Goal: Information Seeking & Learning: Learn about a topic

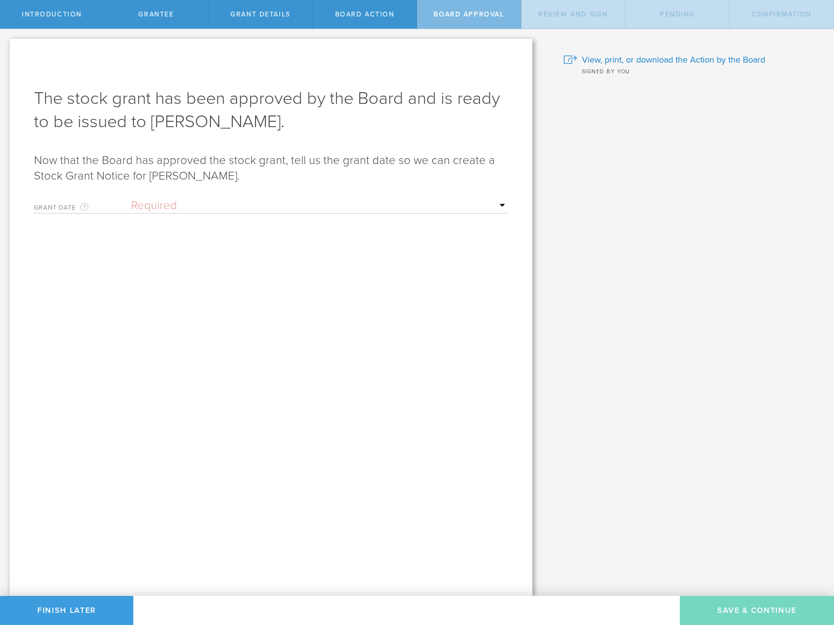
click at [384, 190] on div "The stock grant has been approved by the Board and is ready to be issued to Jor…" at bounding box center [271, 205] width 474 height 237
click at [371, 199] on div "Grant Date This is the date on which the recipient is granted the stock. This d…" at bounding box center [271, 204] width 474 height 20
click at [354, 204] on select "Required Upon grantee's signature A specific date" at bounding box center [319, 205] width 377 height 15
select select "uponGranteeSignature"
click at [131, 198] on select "Required Upon grantee's signature A specific date" at bounding box center [319, 205] width 377 height 15
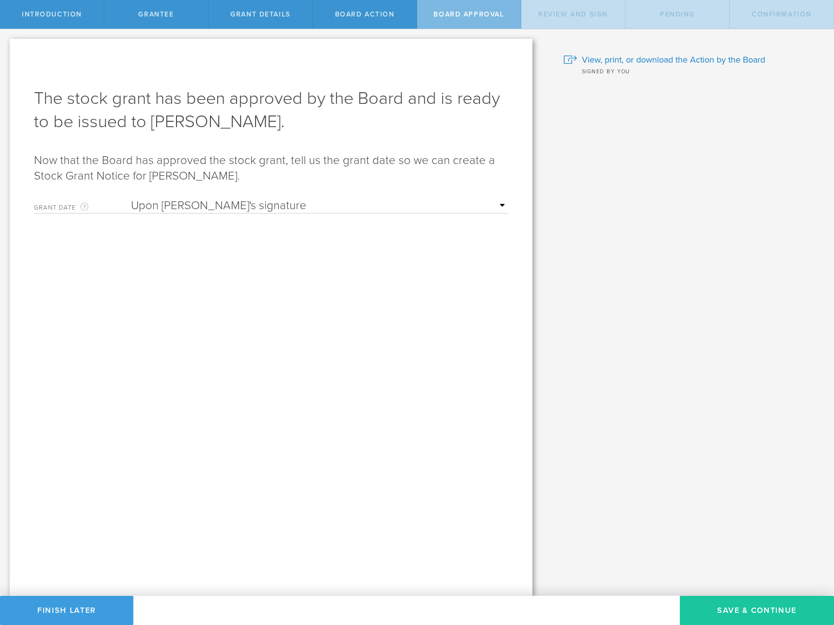
click at [735, 623] on button "Save & Continue" at bounding box center [757, 610] width 154 height 29
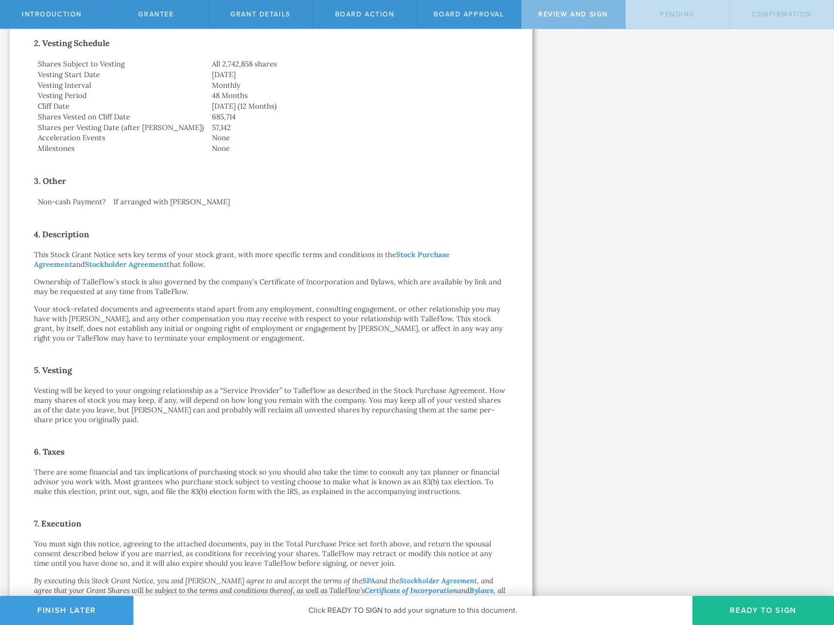
scroll to position [246, 0]
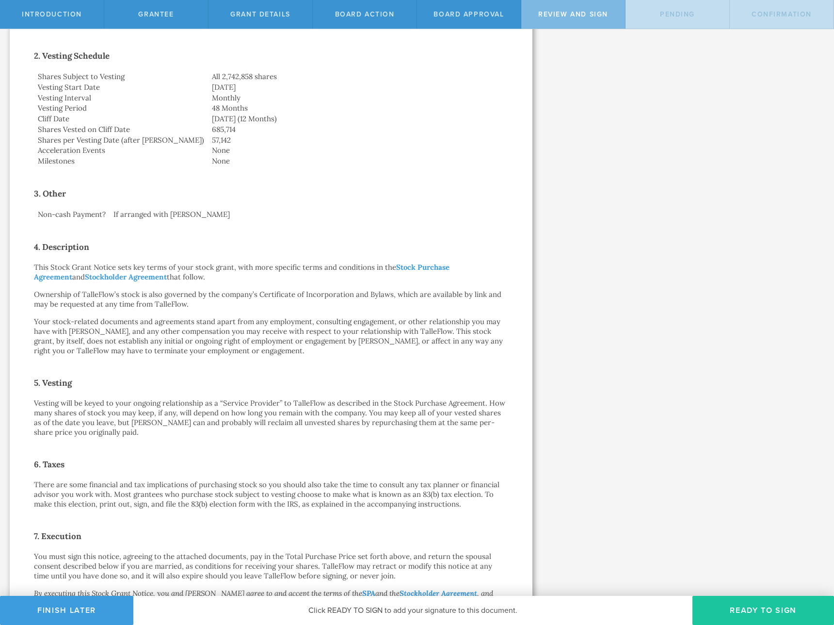
click at [724, 604] on button "Ready to Sign" at bounding box center [764, 610] width 142 height 29
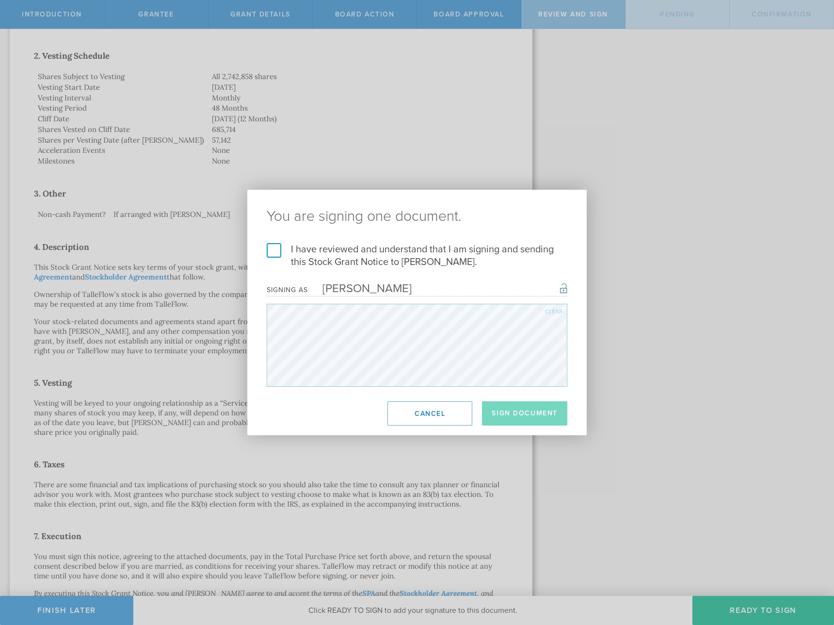
click at [342, 244] on label "I have reviewed and understand that I am signing and sending this Stock Grant N…" at bounding box center [417, 255] width 301 height 25
click at [0, 0] on input "I have reviewed and understand that I am signing and sending this Stock Grant N…" at bounding box center [0, 0] width 0 height 0
click at [548, 411] on button "Sign Document" at bounding box center [524, 413] width 85 height 24
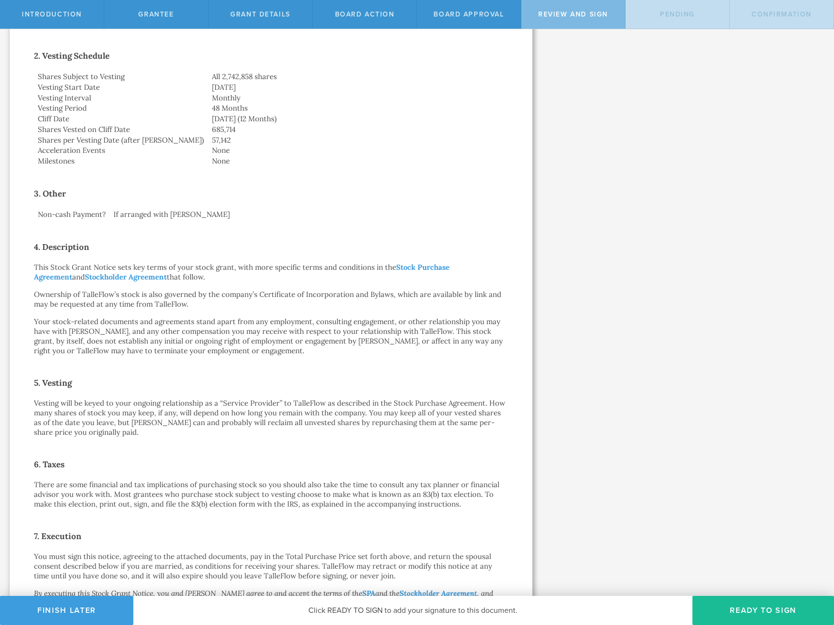
scroll to position [0, 0]
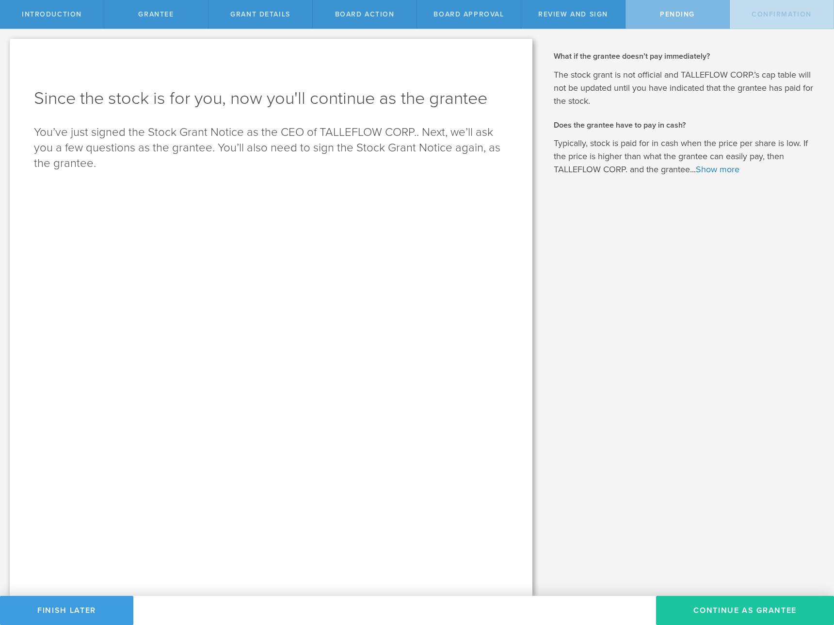
click at [754, 615] on button "Continue as Grantee" at bounding box center [745, 610] width 178 height 29
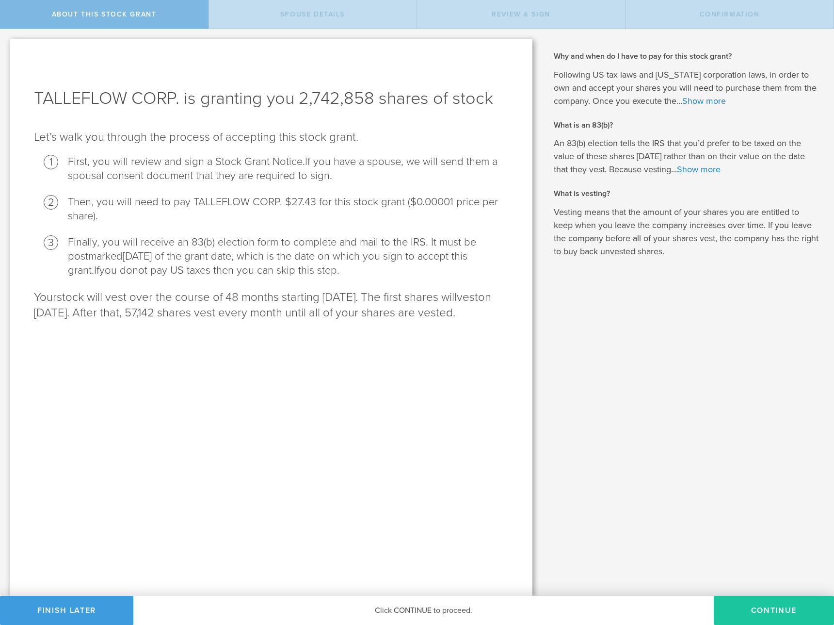
click at [771, 602] on button "CONTINUE" at bounding box center [774, 610] width 120 height 29
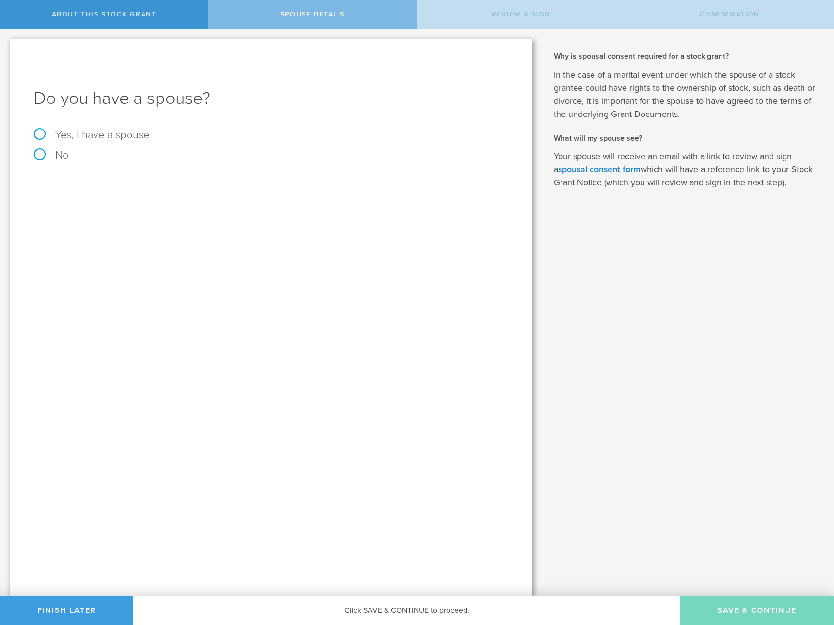
click at [52, 153] on label "No" at bounding box center [271, 155] width 474 height 11
click at [6, 45] on input "No" at bounding box center [3, 37] width 6 height 16
radio input "true"
click at [802, 605] on button "Save & Continue" at bounding box center [757, 610] width 154 height 29
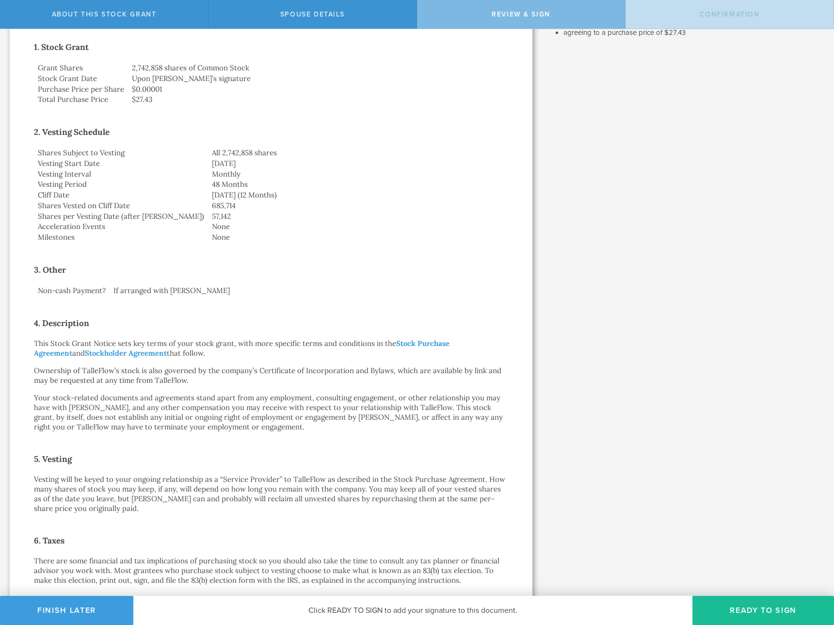
scroll to position [439, 0]
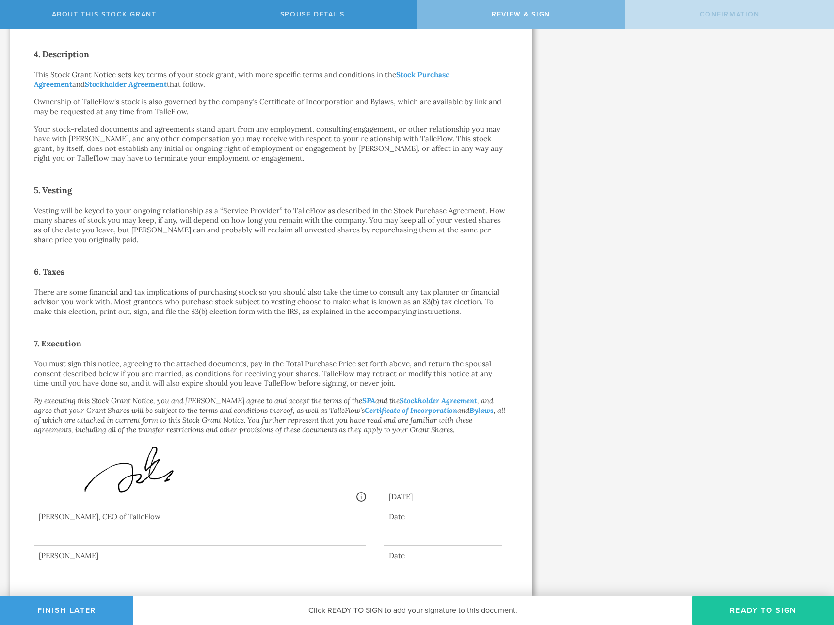
click at [773, 613] on button "Ready to Sign" at bounding box center [764, 610] width 142 height 29
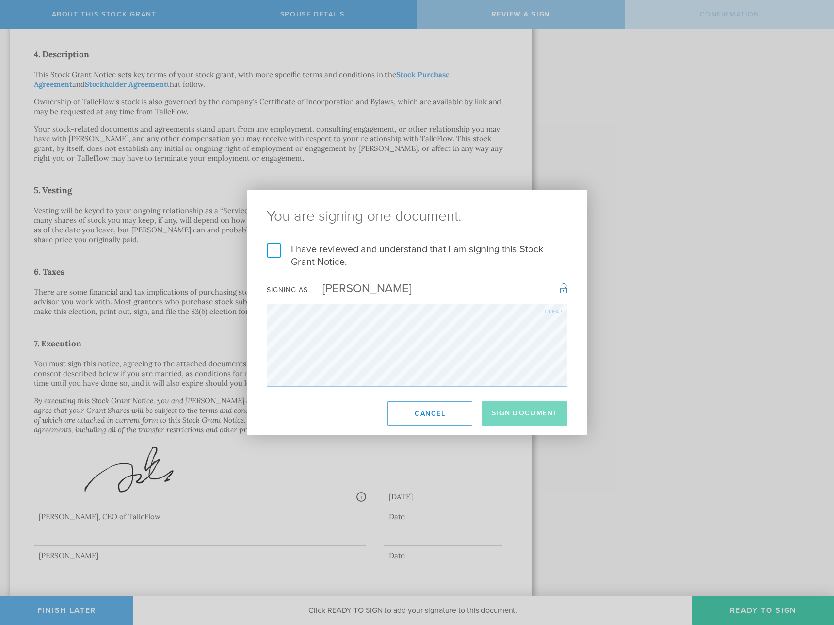
click at [403, 253] on label "I have reviewed and understand that I am signing this Stock Grant Notice." at bounding box center [417, 255] width 301 height 25
click at [0, 0] on input "I have reviewed and understand that I am signing this Stock Grant Notice." at bounding box center [0, 0] width 0 height 0
click at [523, 416] on button "Sign Document" at bounding box center [524, 413] width 85 height 24
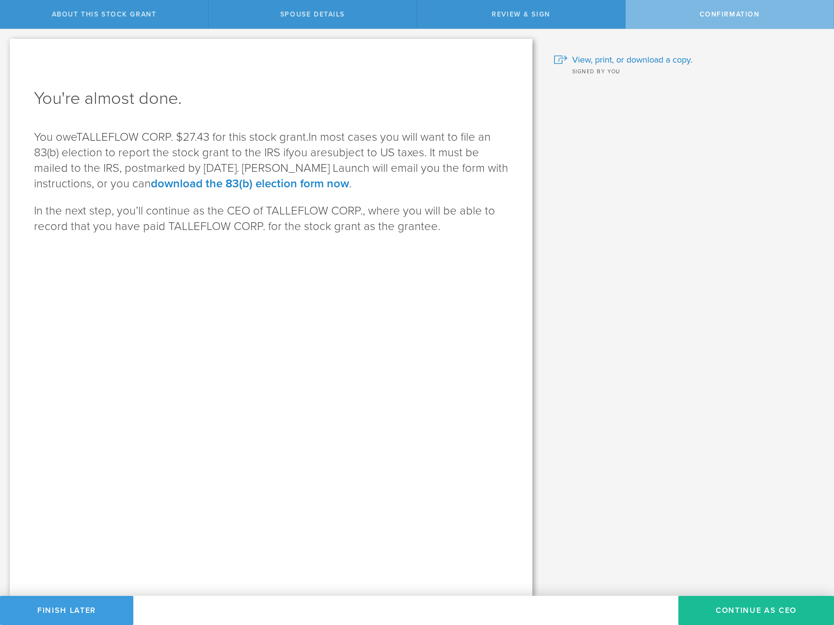
scroll to position [0, 0]
click at [751, 596] on button "Continue as CEO" at bounding box center [757, 610] width 156 height 29
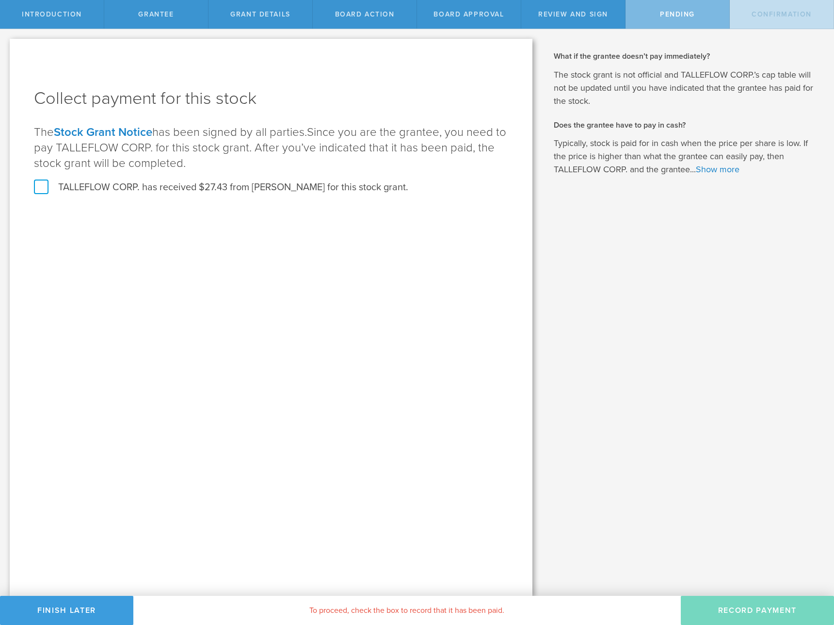
click at [209, 187] on label "TALLEFLOW CORP. has received $27.43 from [PERSON_NAME] for this stock grant." at bounding box center [221, 187] width 375 height 13
click at [0, 0] on input "TALLEFLOW CORP. has received $27.43 from [PERSON_NAME] for this stock grant." at bounding box center [0, 0] width 0 height 0
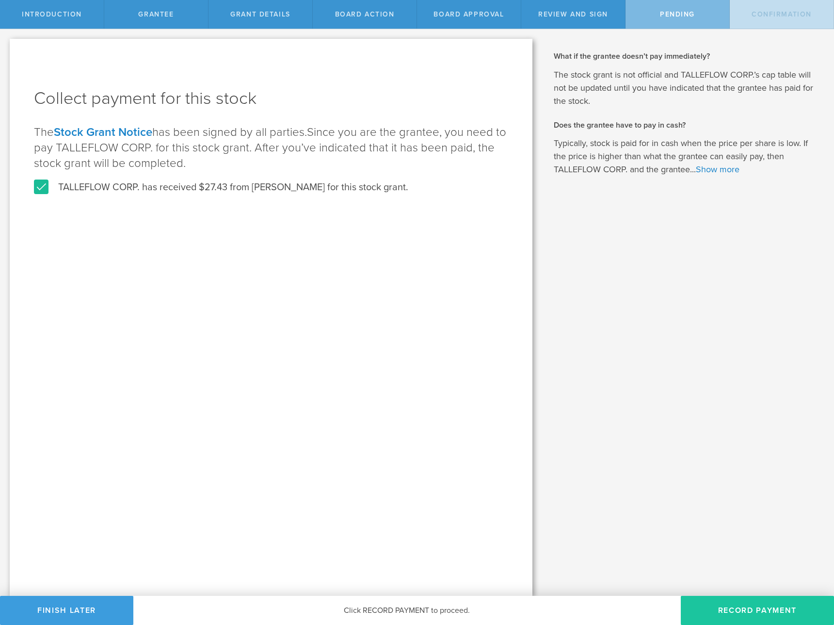
click at [778, 612] on button "Record Payment" at bounding box center [757, 610] width 153 height 29
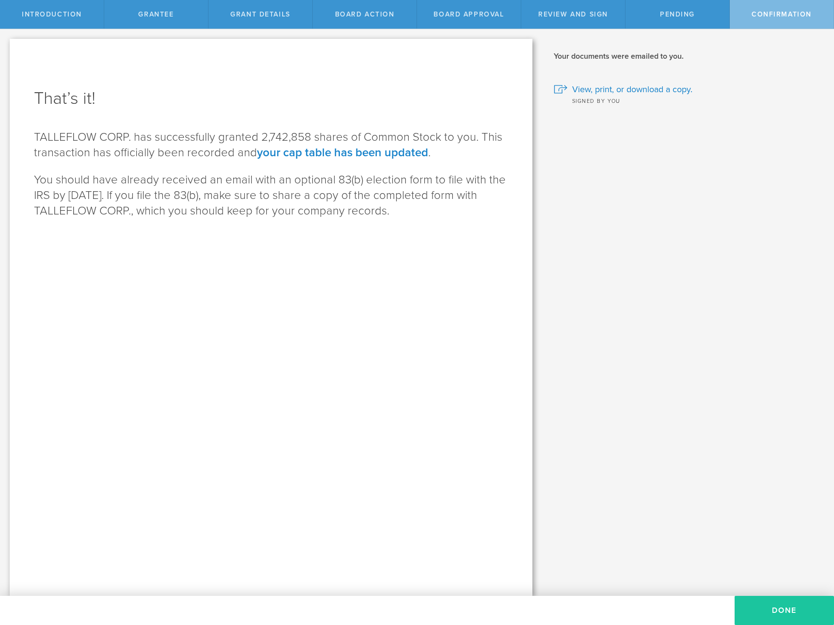
click at [766, 609] on button "Done" at bounding box center [784, 610] width 99 height 29
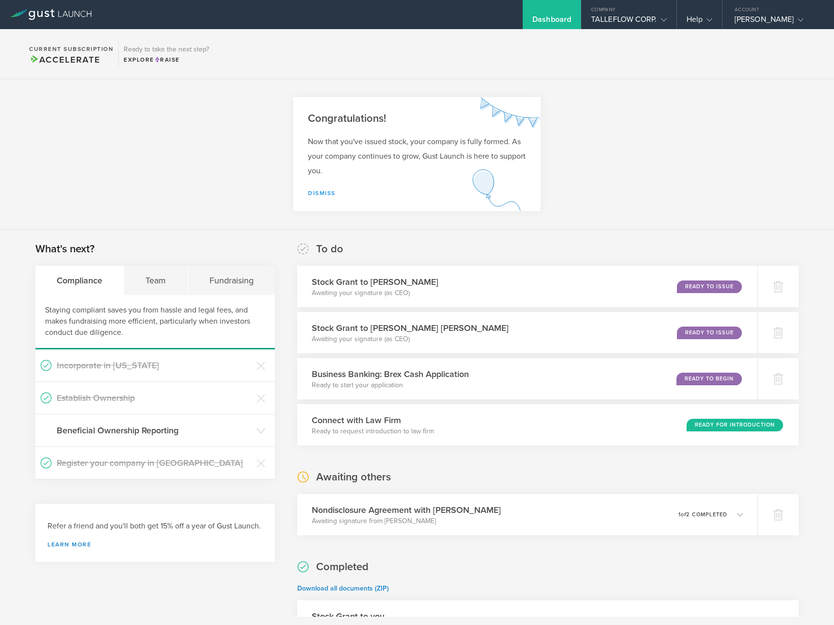
click at [323, 190] on link "Dismiss" at bounding box center [322, 193] width 28 height 7
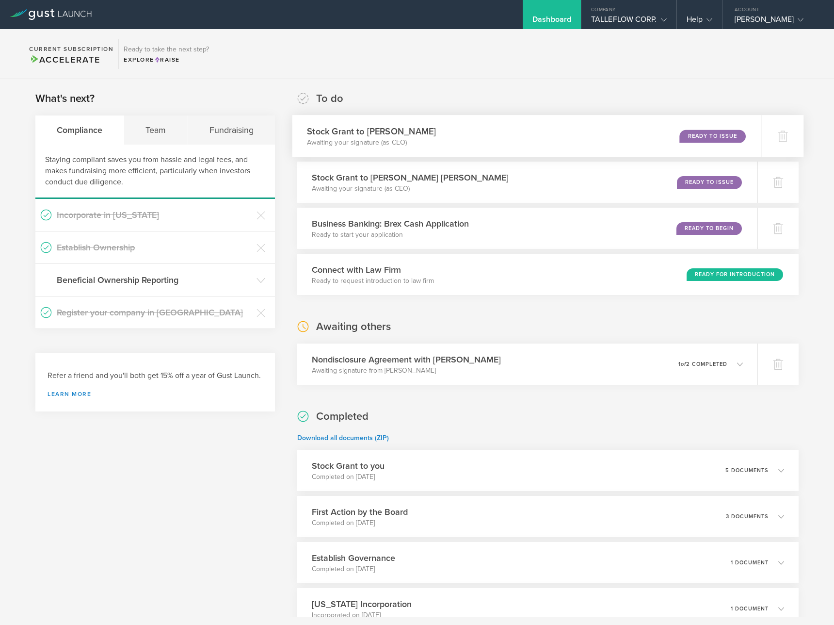
click at [494, 125] on div "Stock Grant to Alper Demirci Awaiting your signature (as CEO) Ready to Issue" at bounding box center [528, 136] width 470 height 42
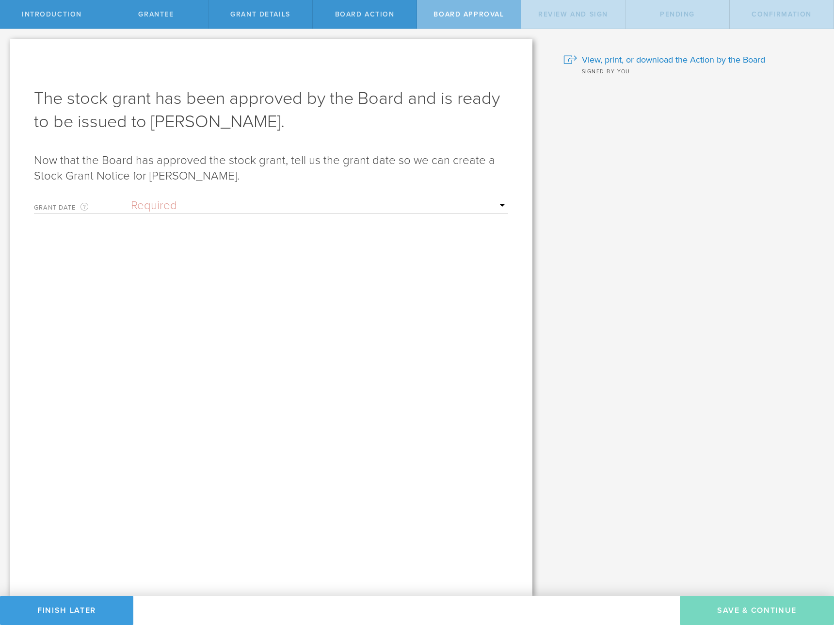
click at [239, 199] on select "Required Upon grantee's signature A specific date" at bounding box center [319, 205] width 377 height 15
select select "uponGranteeSignature"
click at [131, 198] on select "Required Upon grantee's signature A specific date" at bounding box center [319, 205] width 377 height 15
click at [797, 613] on button "Save & Continue" at bounding box center [757, 610] width 154 height 29
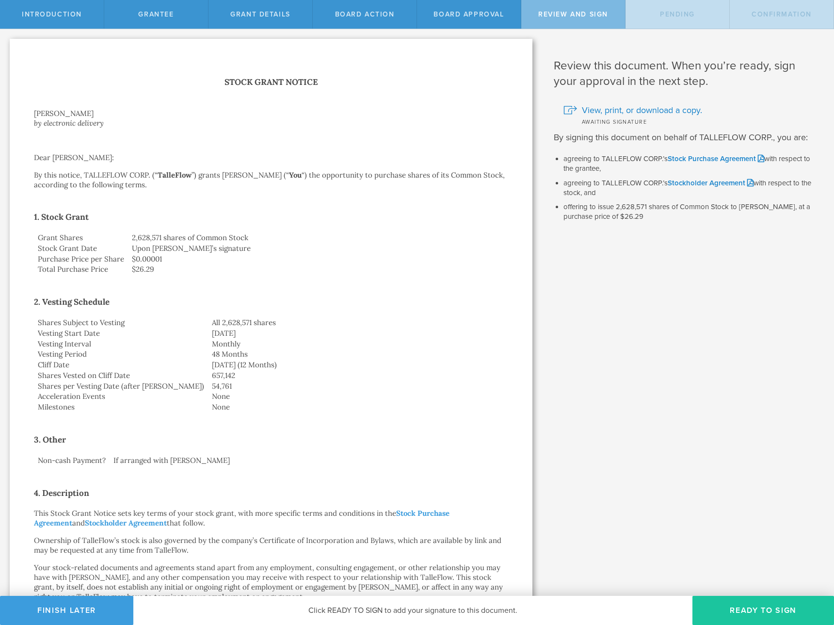
click at [759, 616] on button "Ready to Sign" at bounding box center [764, 610] width 142 height 29
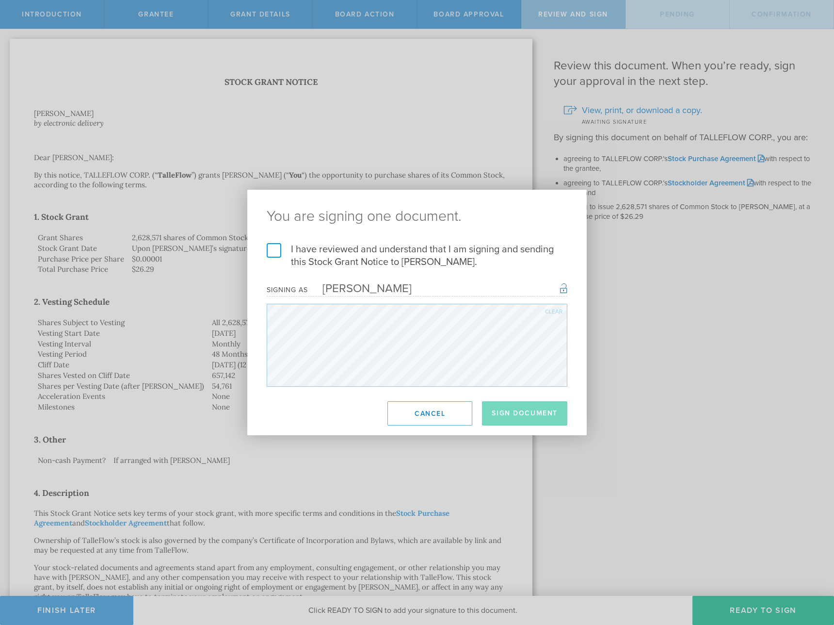
click at [423, 266] on label "I have reviewed and understand that I am signing and sending this Stock Grant N…" at bounding box center [417, 255] width 301 height 25
click at [0, 0] on input "I have reviewed and understand that I am signing and sending this Stock Grant N…" at bounding box center [0, 0] width 0 height 0
click at [509, 407] on button "Sign Document" at bounding box center [524, 413] width 85 height 24
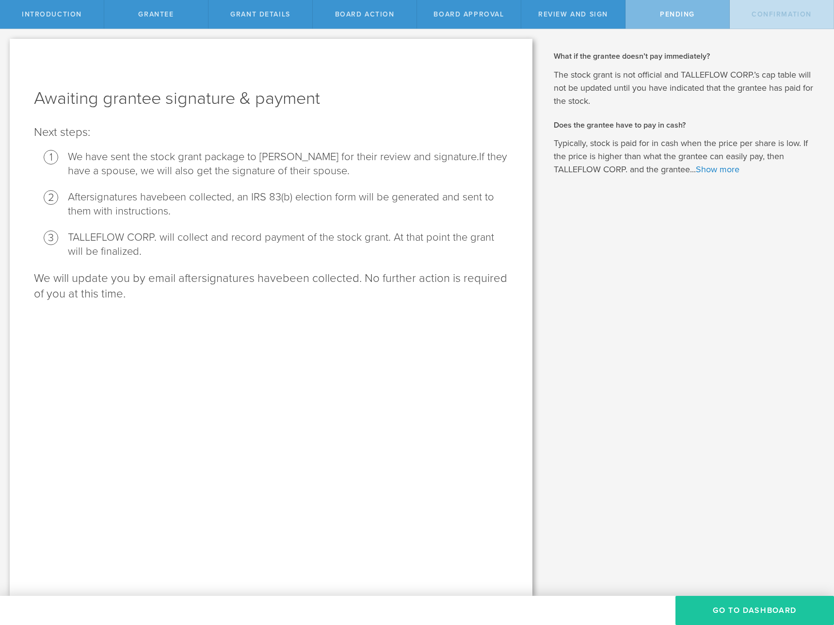
click at [797, 610] on button "Go To Dashboard" at bounding box center [755, 610] width 159 height 29
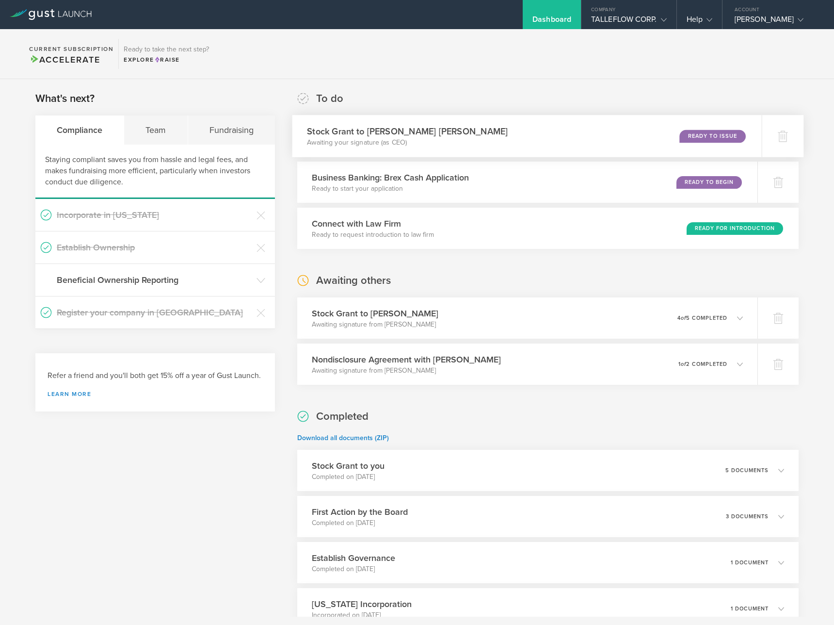
click at [450, 126] on h3 "Stock Grant to [PERSON_NAME] [PERSON_NAME]" at bounding box center [407, 131] width 201 height 13
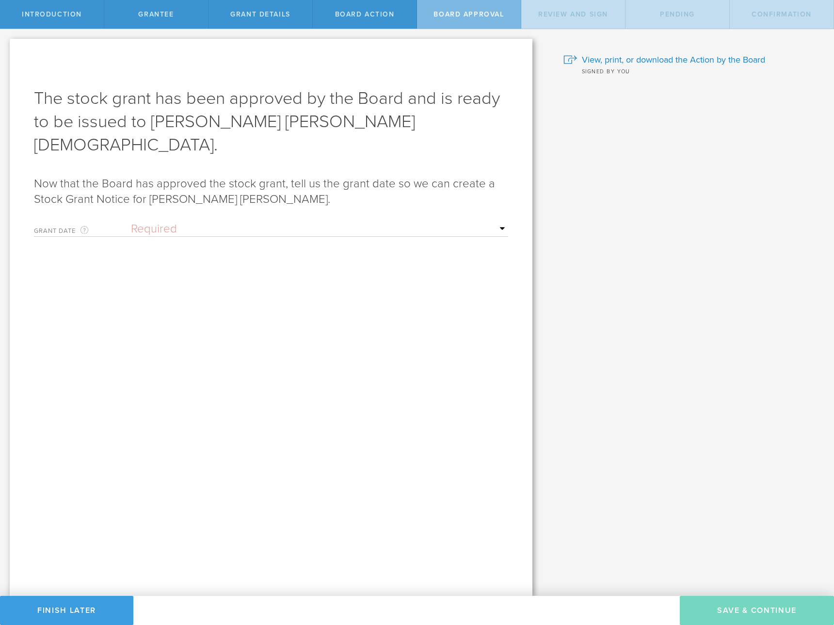
click at [188, 222] on select "Required Upon [PERSON_NAME]'s signature A specific date" at bounding box center [319, 229] width 377 height 15
select select "uponGranteeSignature"
click at [131, 222] on select "Required Upon [PERSON_NAME]'s signature A specific date" at bounding box center [319, 229] width 377 height 15
click at [746, 612] on button "Save & Continue" at bounding box center [757, 610] width 154 height 29
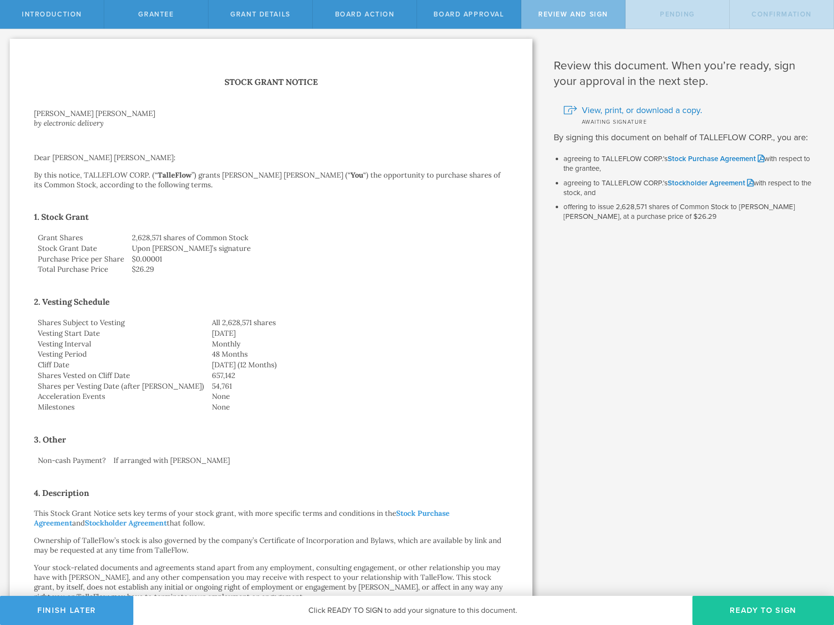
click at [782, 610] on button "Ready to Sign" at bounding box center [764, 610] width 142 height 29
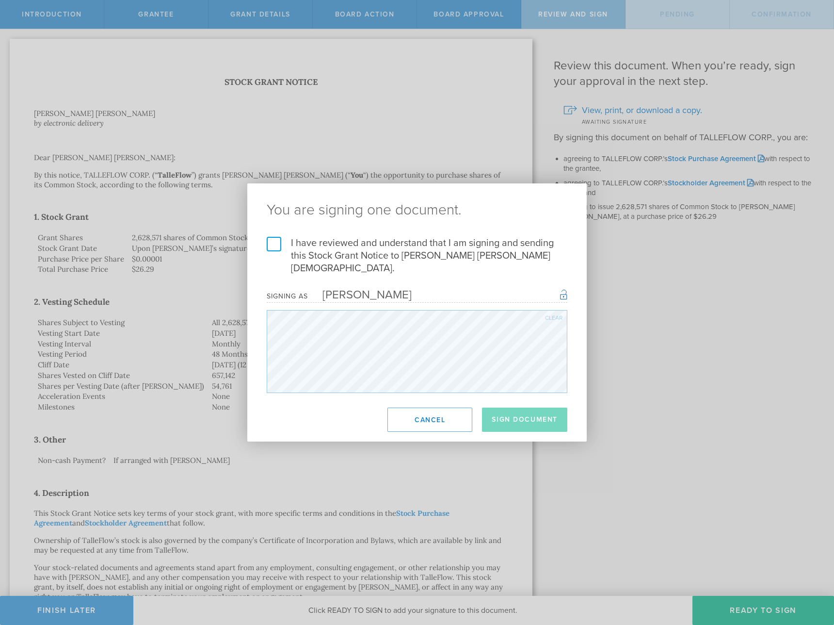
click at [383, 251] on label "I have reviewed and understand that I am signing and sending this Stock Grant N…" at bounding box center [417, 256] width 301 height 38
click at [0, 0] on input "I have reviewed and understand that I am signing and sending this Stock Grant N…" at bounding box center [0, 0] width 0 height 0
click at [506, 407] on button "Sign Document" at bounding box center [524, 419] width 85 height 24
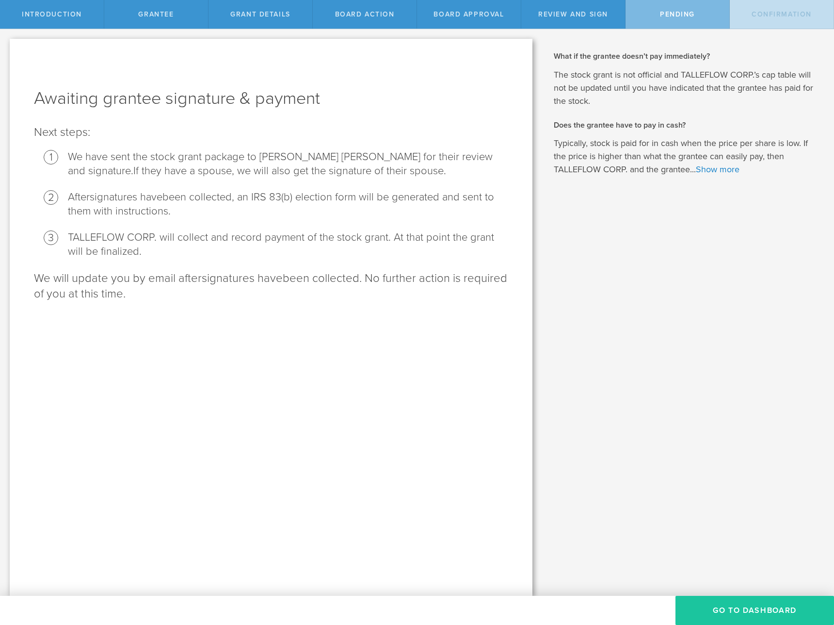
click at [761, 610] on button "Go To Dashboard" at bounding box center [755, 610] width 159 height 29
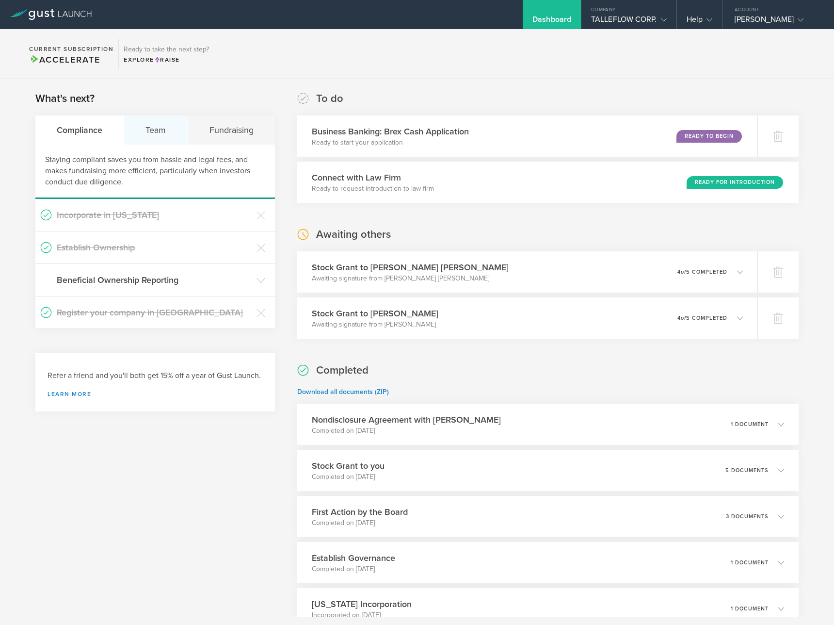
click at [156, 132] on div "Team" at bounding box center [156, 129] width 64 height 29
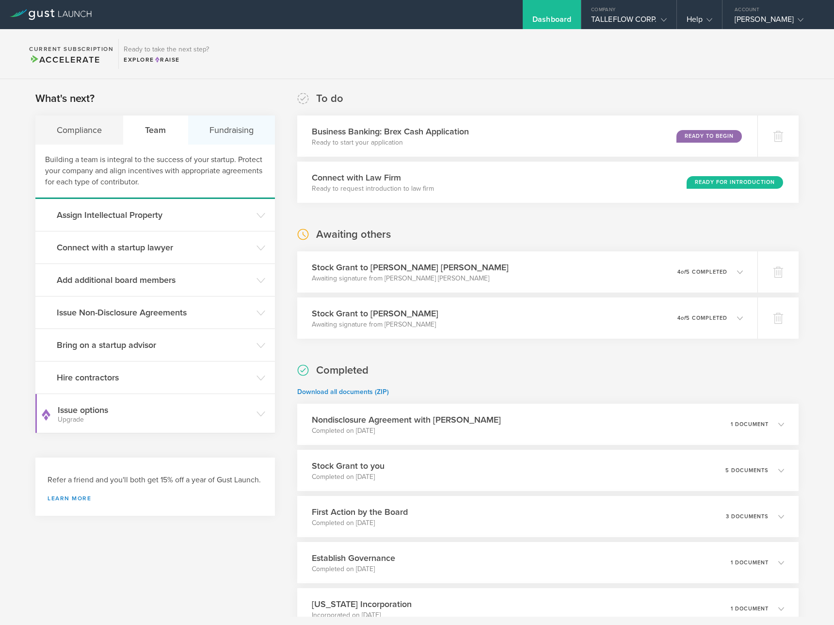
click at [232, 128] on div "Fundraising" at bounding box center [231, 129] width 87 height 29
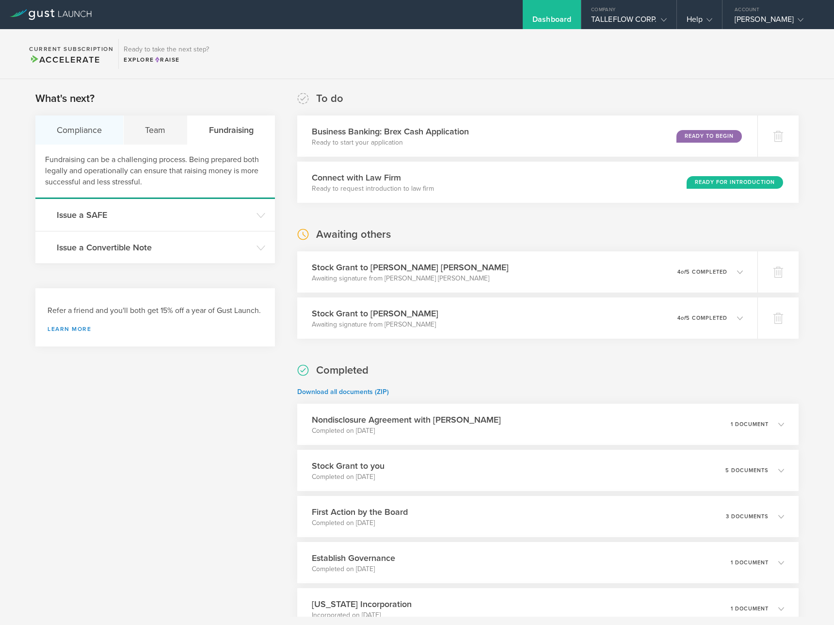
click at [89, 130] on div "Compliance" at bounding box center [79, 129] width 88 height 29
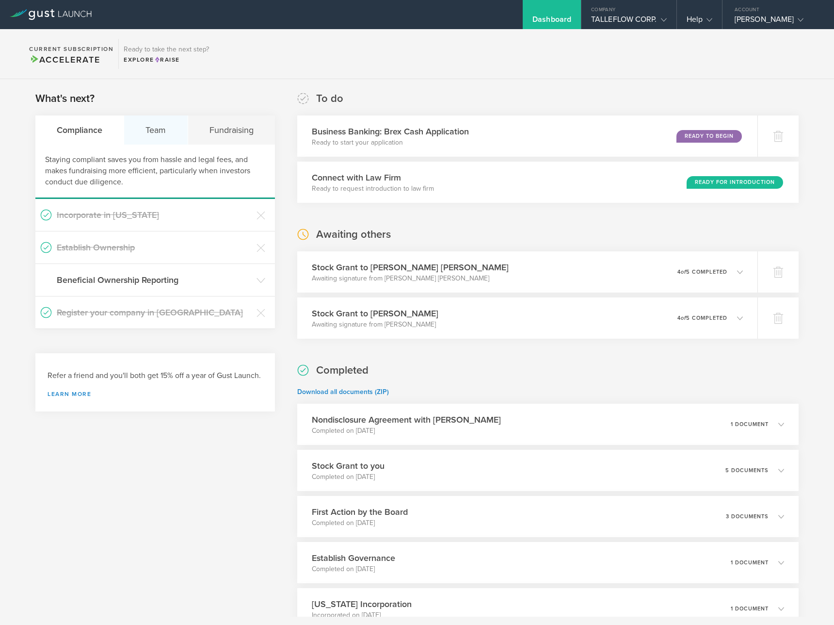
click at [132, 128] on div "Team" at bounding box center [156, 129] width 64 height 29
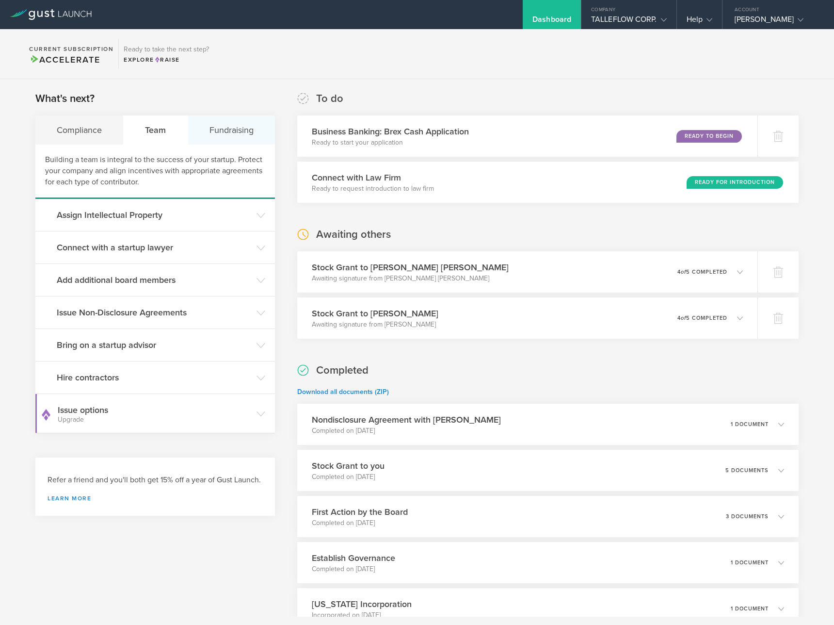
click at [227, 132] on div "Fundraising" at bounding box center [231, 129] width 87 height 29
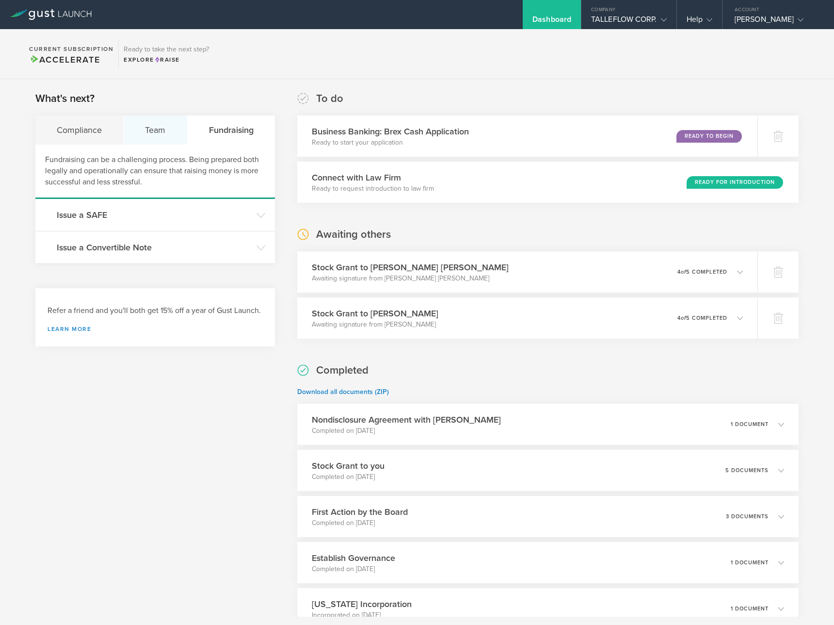
click at [159, 126] on div "Team" at bounding box center [156, 129] width 64 height 29
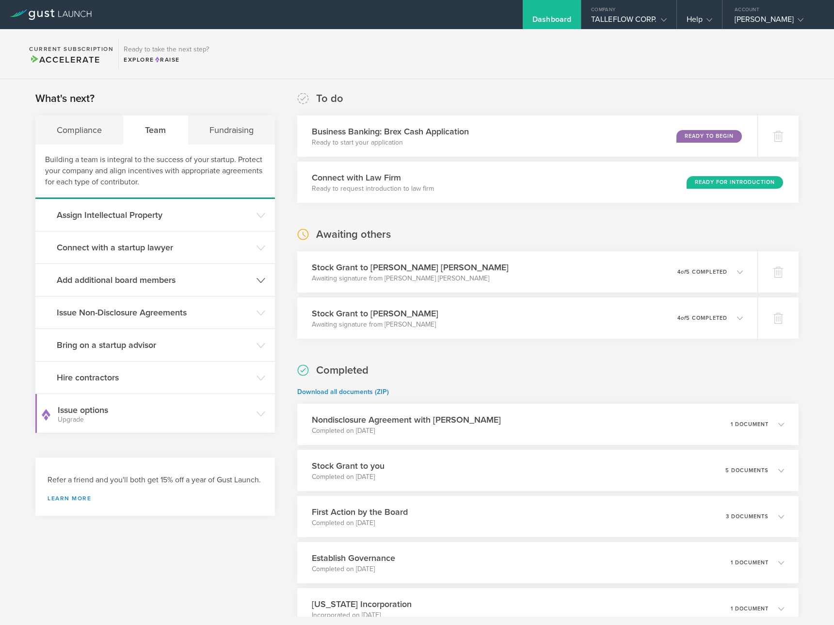
click at [178, 276] on h3 "Add additional board members" at bounding box center [154, 280] width 195 height 13
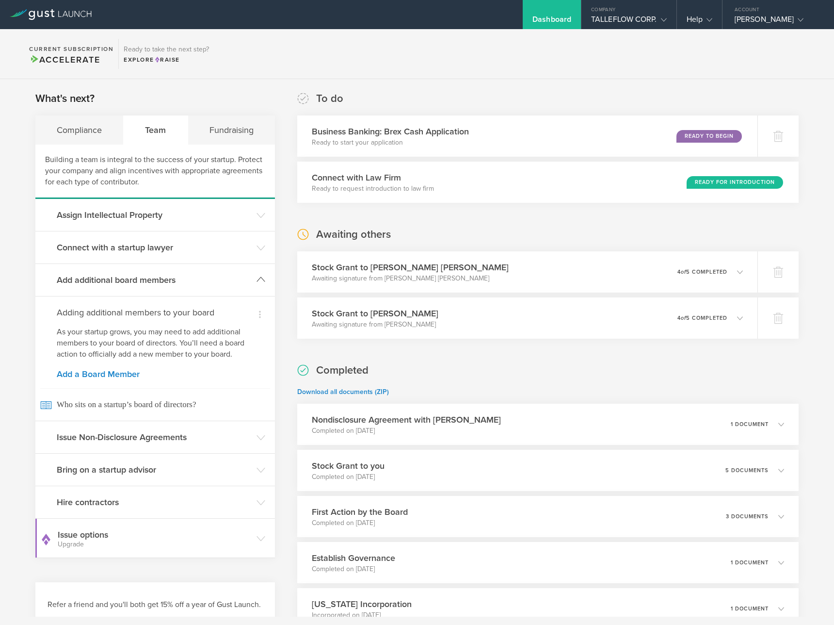
click at [178, 276] on h3 "Add additional board members" at bounding box center [154, 280] width 195 height 13
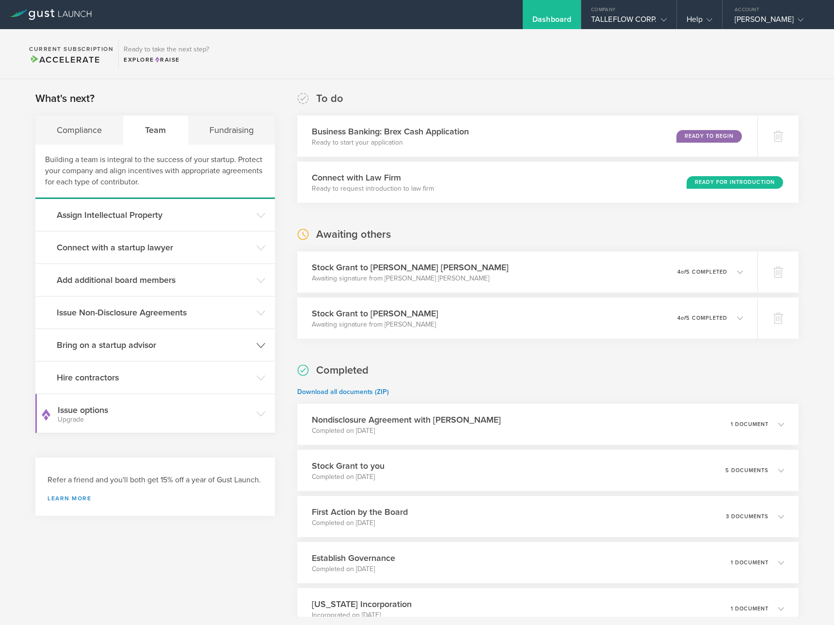
click at [146, 346] on h3 "Bring on a startup advisor" at bounding box center [154, 345] width 195 height 13
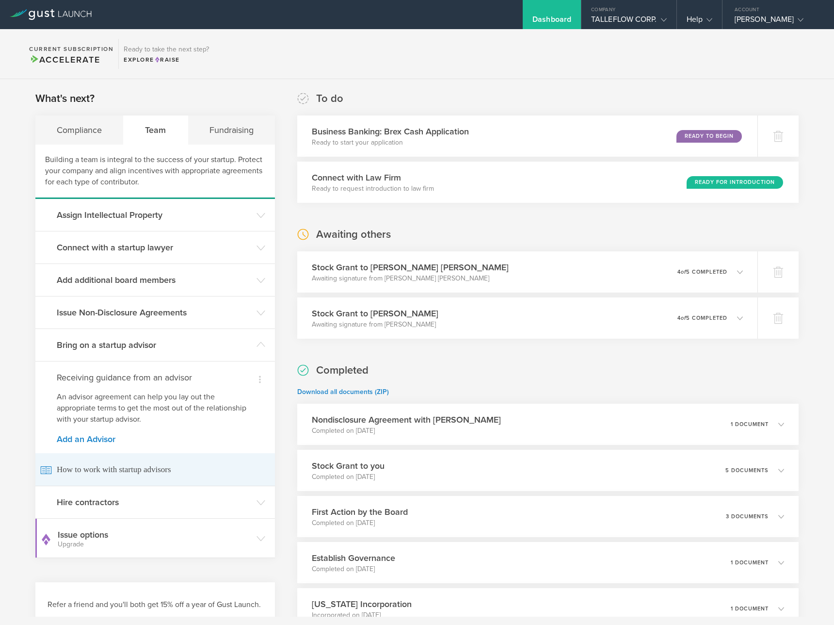
click at [85, 474] on span "How to work with startup advisors" at bounding box center [155, 469] width 230 height 33
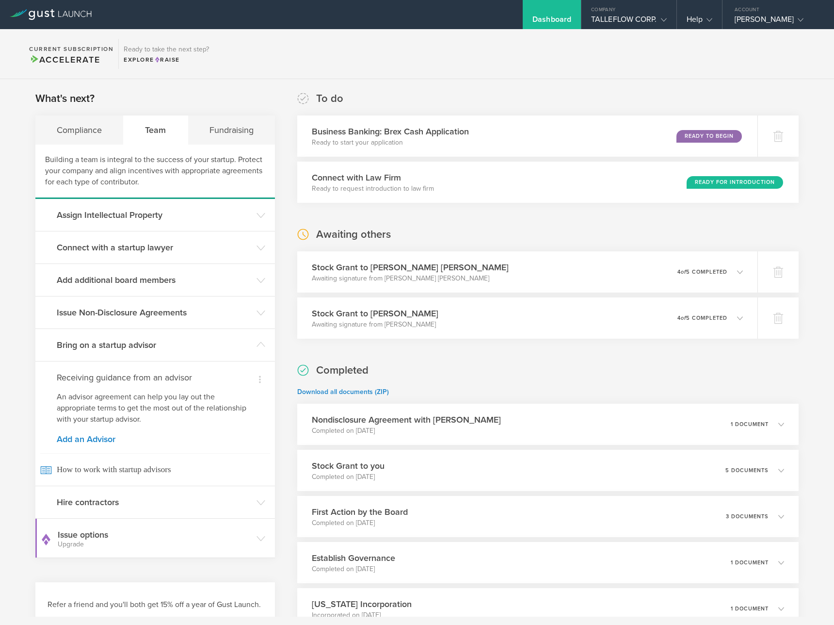
click at [66, 19] on icon at bounding box center [51, 14] width 82 height 11
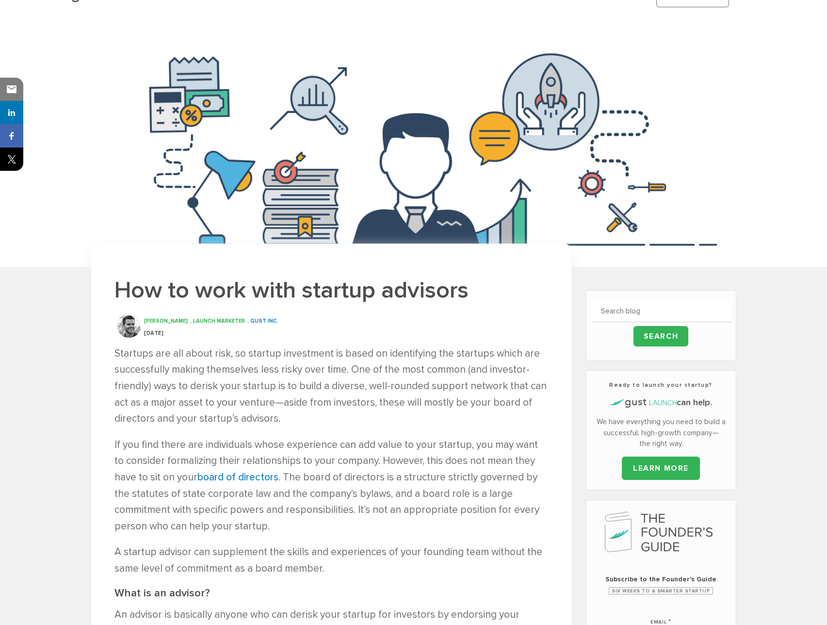
scroll to position [86, 0]
